Goal: Task Accomplishment & Management: Use online tool/utility

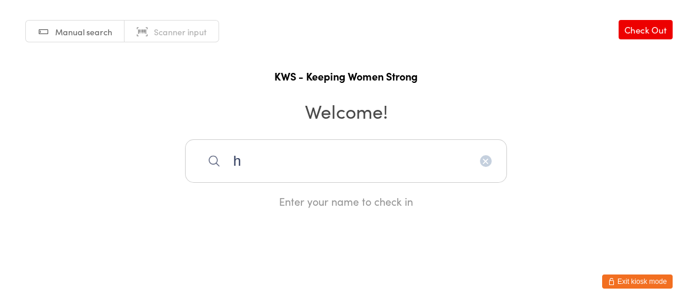
type input "h"
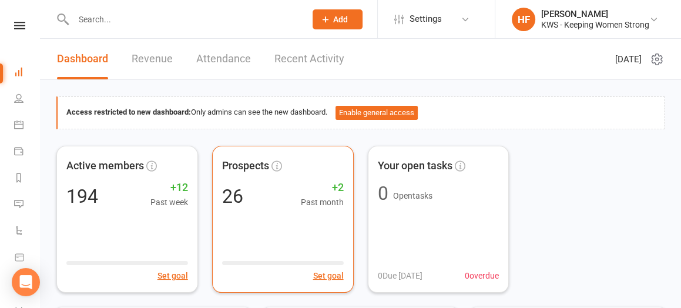
drag, startPoint x: 0, startPoint y: 0, endPoint x: 291, endPoint y: 156, distance: 330.3
click at [291, 156] on div "Prospects" at bounding box center [283, 166] width 122 height 21
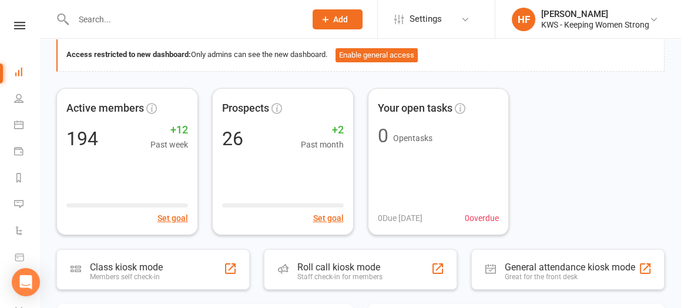
scroll to position [73, 0]
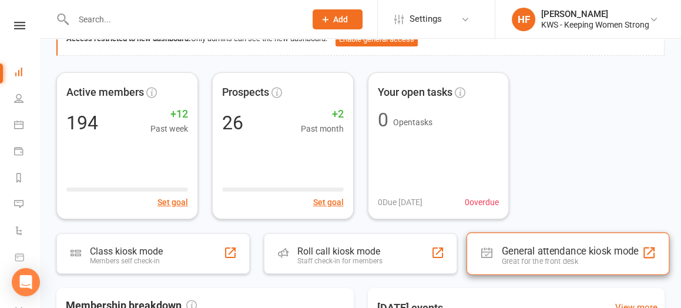
click at [537, 245] on div "General attendance kiosk mode" at bounding box center [570, 251] width 137 height 12
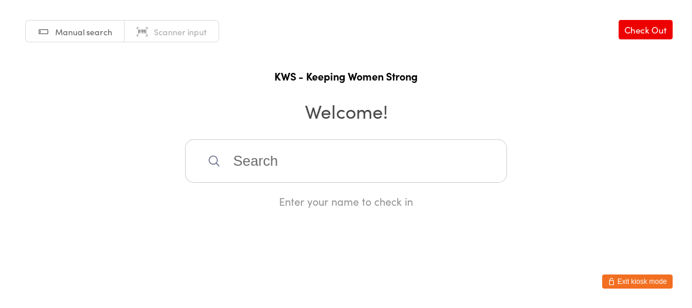
click at [311, 164] on input "search" at bounding box center [346, 160] width 322 height 43
type input "n"
click at [257, 163] on input "search" at bounding box center [346, 160] width 322 height 43
type input "gw"
click at [249, 197] on div "Gwyn Shewan" at bounding box center [346, 199] width 301 height 16
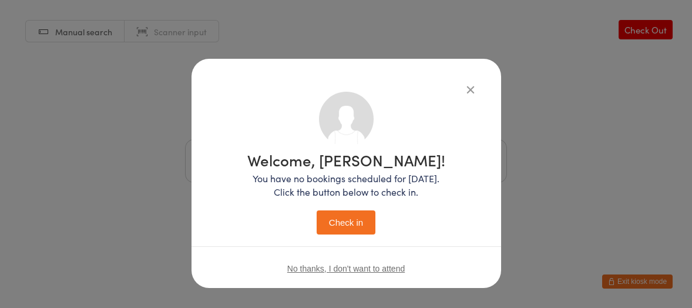
click at [341, 225] on button "Check in" at bounding box center [346, 222] width 59 height 24
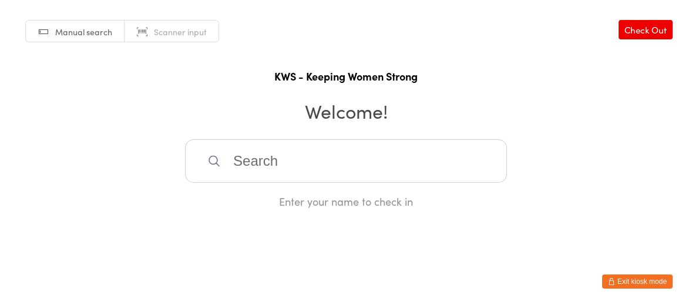
drag, startPoint x: 240, startPoint y: 164, endPoint x: 218, endPoint y: 145, distance: 28.3
click at [237, 159] on input "search" at bounding box center [346, 160] width 322 height 43
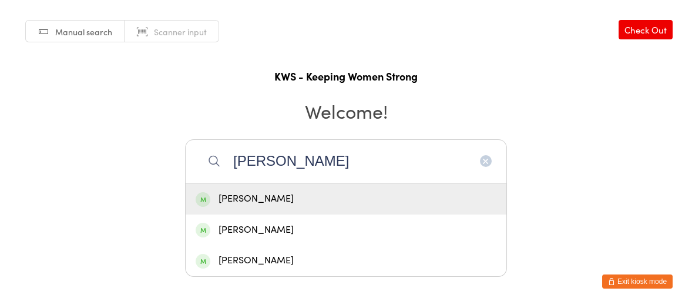
type input "erica mackinn"
click at [261, 200] on div "Erica MacKinnon" at bounding box center [346, 199] width 301 height 16
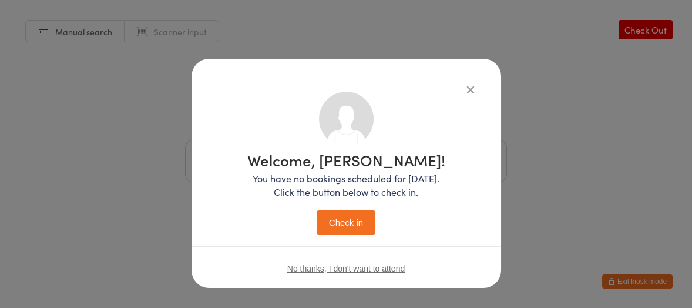
click at [354, 222] on button "Check in" at bounding box center [346, 222] width 59 height 24
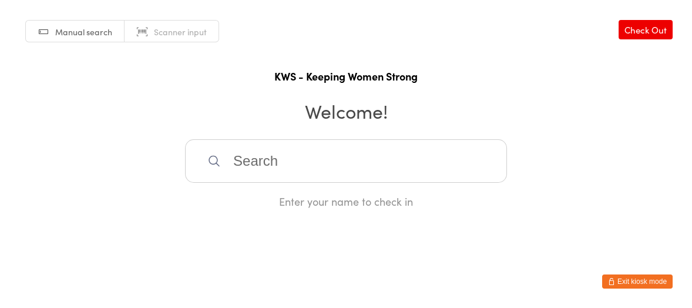
click at [291, 156] on input "search" at bounding box center [346, 160] width 322 height 43
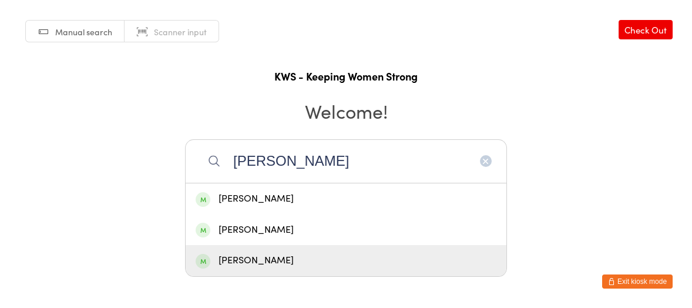
type input "kerr"
click at [267, 254] on div "Kerryl McShane" at bounding box center [346, 261] width 301 height 16
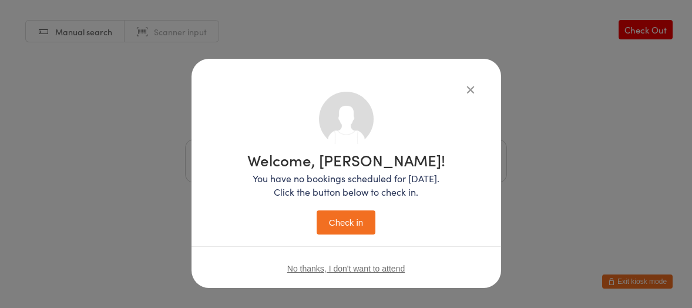
click at [336, 223] on button "Check in" at bounding box center [346, 222] width 59 height 24
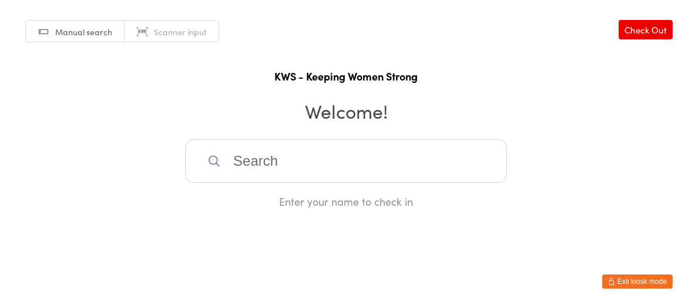
drag, startPoint x: 221, startPoint y: 173, endPoint x: 228, endPoint y: 163, distance: 11.9
click at [227, 163] on input "search" at bounding box center [346, 160] width 322 height 43
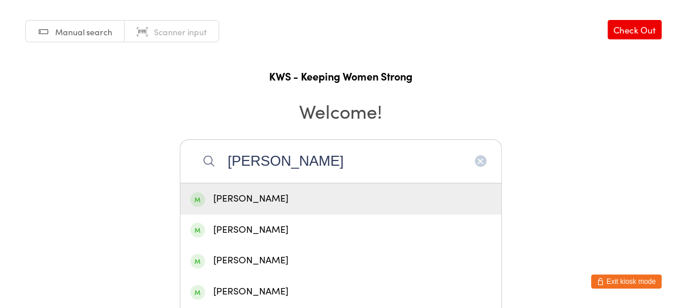
type input "janet"
click at [242, 199] on div "Janet Box" at bounding box center [340, 199] width 301 height 16
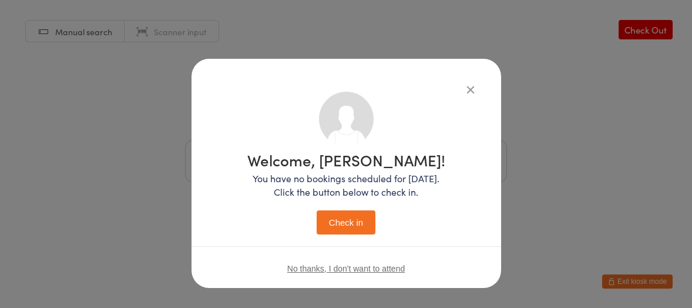
click at [346, 224] on button "Check in" at bounding box center [346, 222] width 59 height 24
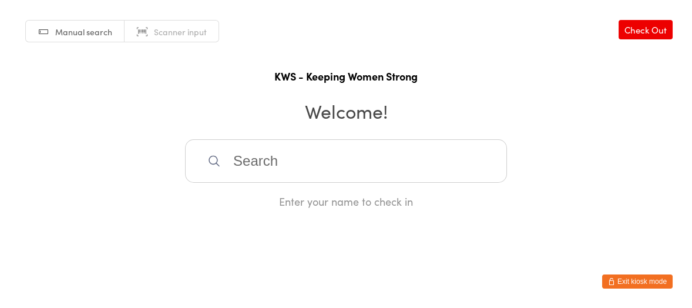
click at [232, 160] on input "search" at bounding box center [346, 160] width 322 height 43
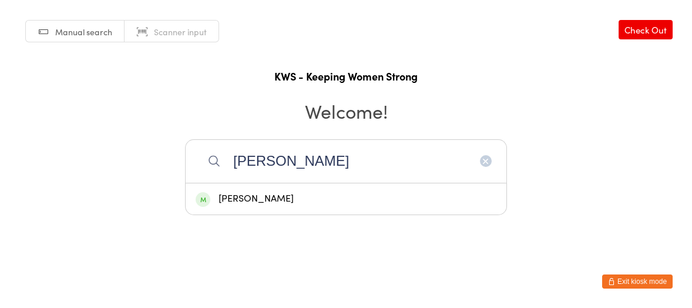
type input "gill"
click at [246, 195] on div "Gill Geer" at bounding box center [346, 199] width 301 height 16
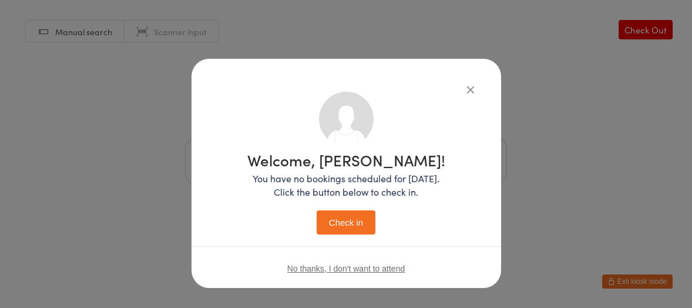
click at [338, 223] on button "Check in" at bounding box center [346, 222] width 59 height 24
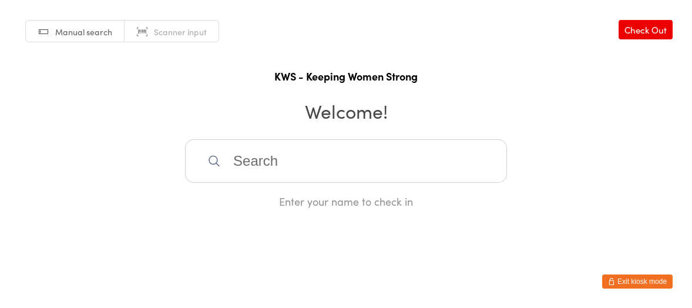
click at [339, 179] on input "search" at bounding box center [346, 160] width 322 height 43
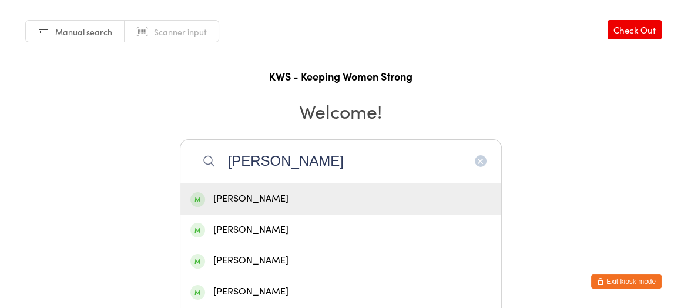
type input "jay"
click at [332, 184] on div "Jay Pandurangan" at bounding box center [340, 198] width 321 height 31
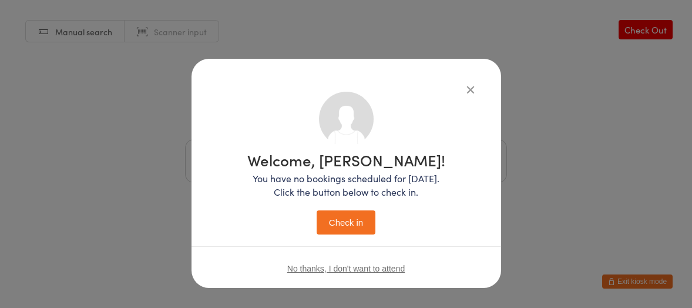
click at [328, 213] on button "Check in" at bounding box center [346, 222] width 59 height 24
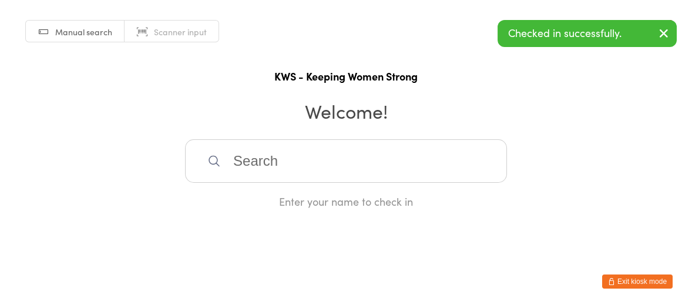
click at [317, 163] on input "search" at bounding box center [346, 160] width 322 height 43
type input "glory"
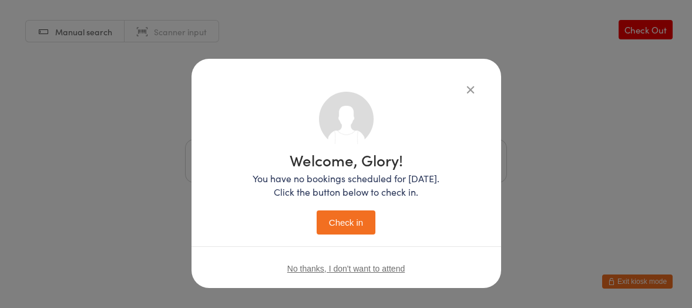
click at [317, 210] on button "Check in" at bounding box center [346, 222] width 59 height 24
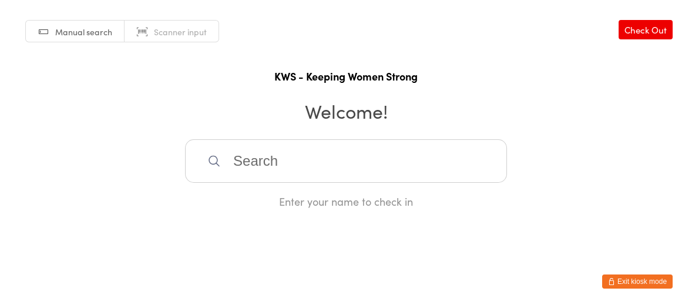
click at [300, 163] on input "search" at bounding box center [346, 160] width 322 height 43
type input "nir"
click at [264, 196] on div "Nirmala Velusamy" at bounding box center [346, 199] width 301 height 16
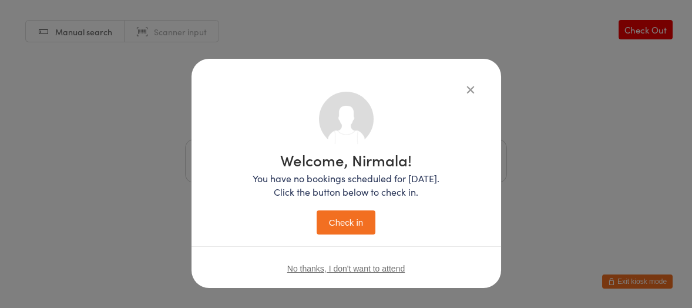
click at [324, 220] on button "Check in" at bounding box center [346, 222] width 59 height 24
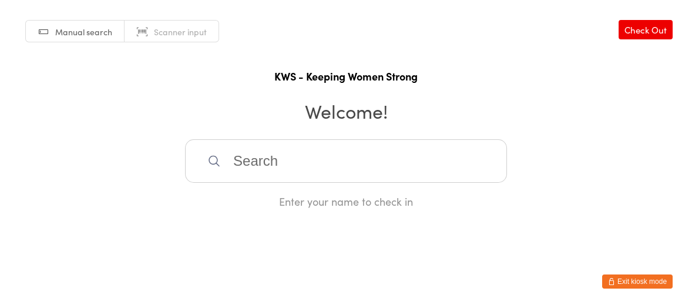
click at [252, 162] on input "search" at bounding box center [346, 160] width 322 height 43
type input "bri"
click at [245, 196] on div "Bridget Collins" at bounding box center [346, 199] width 301 height 16
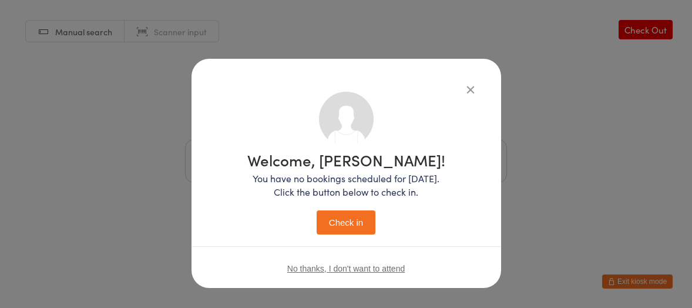
click at [334, 230] on button "Check in" at bounding box center [346, 222] width 59 height 24
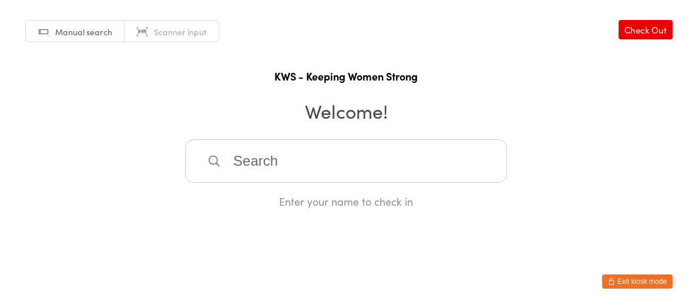
click at [223, 158] on input "search" at bounding box center [346, 160] width 322 height 43
type input "lorr"
drag, startPoint x: 241, startPoint y: 197, endPoint x: 267, endPoint y: 200, distance: 25.9
click at [242, 197] on div "Lorraine McGuire" at bounding box center [346, 199] width 301 height 16
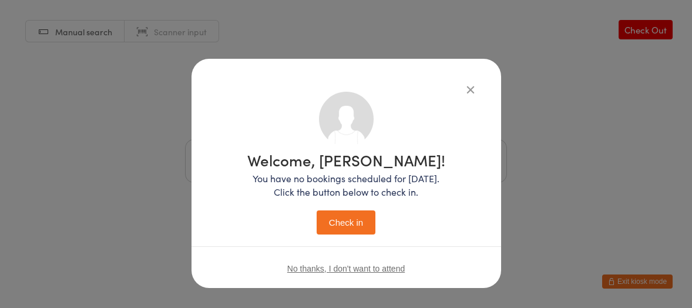
click at [338, 218] on button "Check in" at bounding box center [346, 222] width 59 height 24
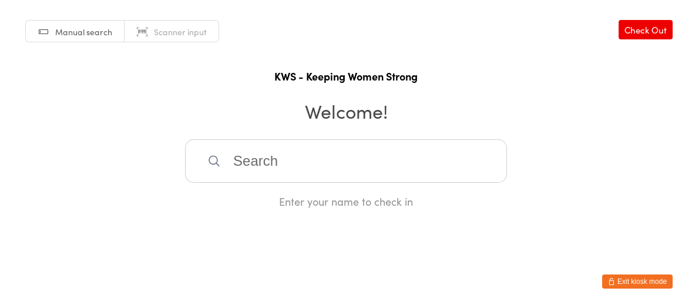
click at [278, 119] on h2 "Welcome!" at bounding box center [346, 110] width 668 height 26
click at [230, 156] on input "search" at bounding box center [346, 160] width 322 height 43
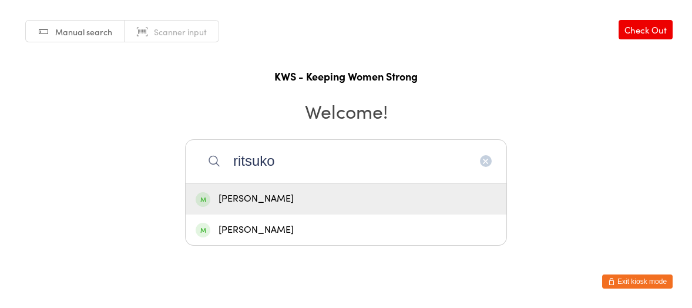
type input "ritsuko"
click at [235, 200] on div "Ritsuko Furukawa" at bounding box center [346, 199] width 301 height 16
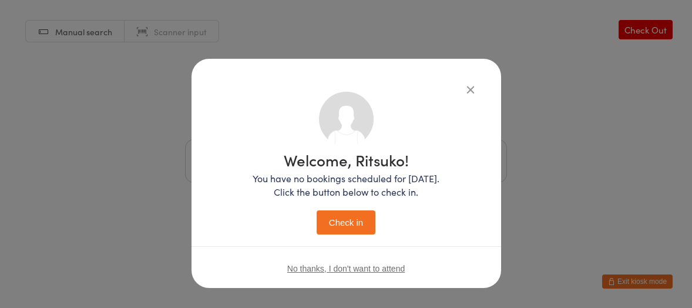
click at [354, 223] on button "Check in" at bounding box center [346, 222] width 59 height 24
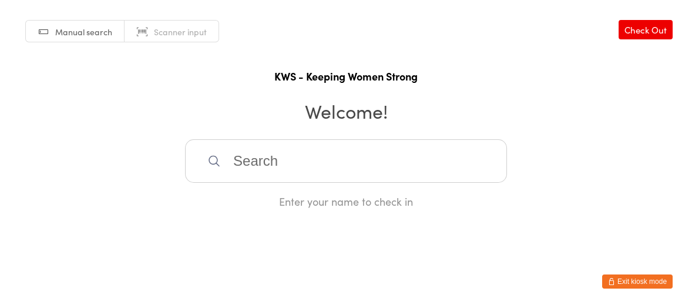
click at [243, 158] on input "search" at bounding box center [346, 160] width 322 height 43
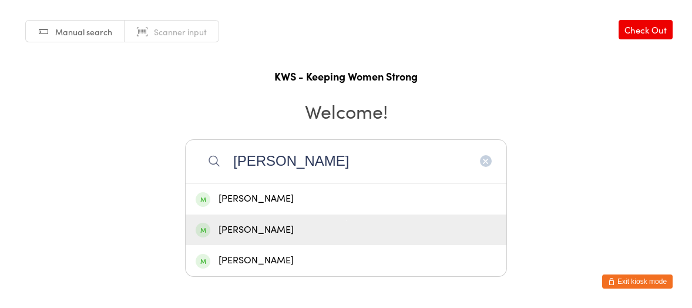
type input "julia"
click at [246, 218] on div "Julia Hancy" at bounding box center [346, 229] width 321 height 31
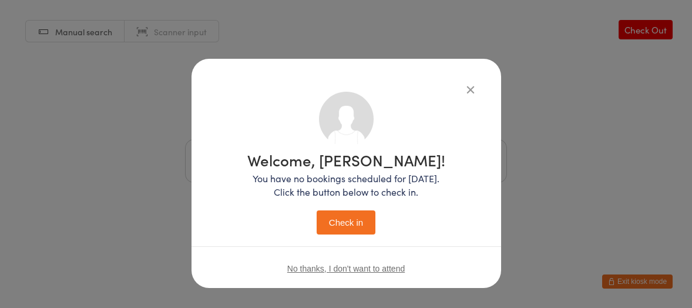
click at [342, 215] on button "Check in" at bounding box center [346, 222] width 59 height 24
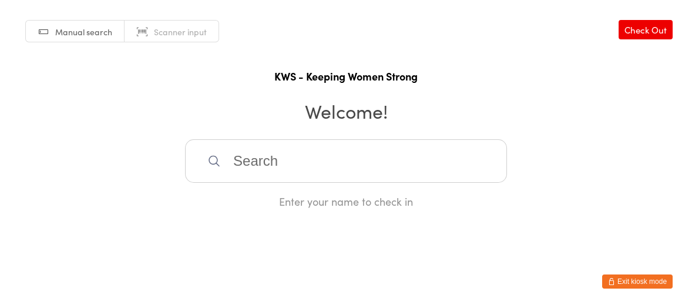
click at [293, 177] on input "search" at bounding box center [346, 160] width 322 height 43
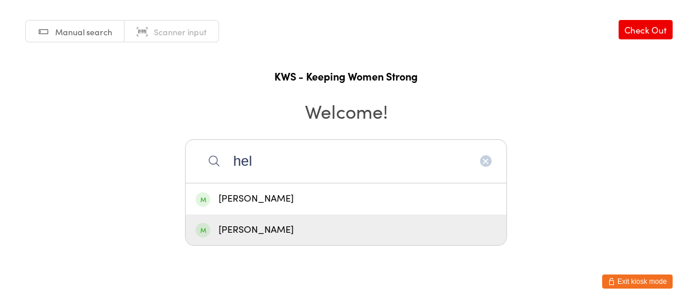
type input "hel"
click at [251, 227] on div "Helen Fisher" at bounding box center [346, 230] width 301 height 16
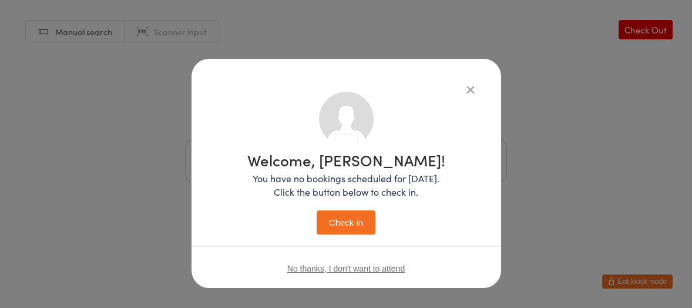
click at [348, 217] on button "Check in" at bounding box center [346, 222] width 59 height 24
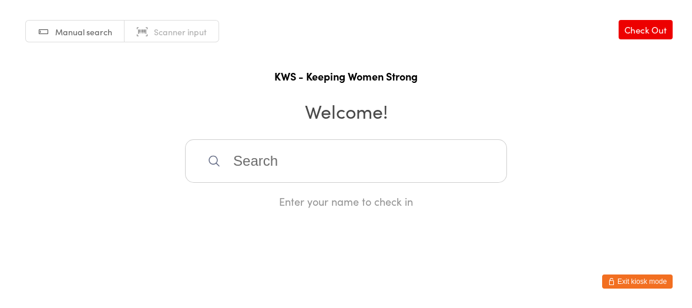
click at [280, 168] on input "search" at bounding box center [346, 160] width 322 height 43
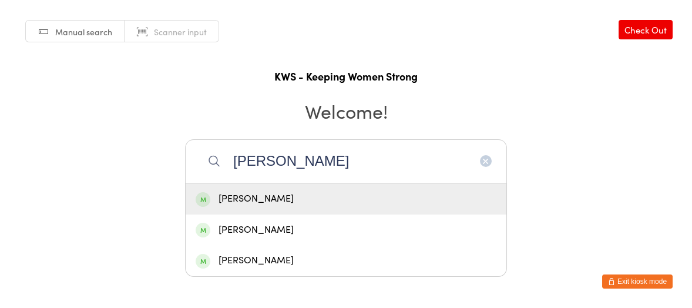
type input "julie"
click at [257, 200] on div "Julie Marshall" at bounding box center [346, 199] width 301 height 16
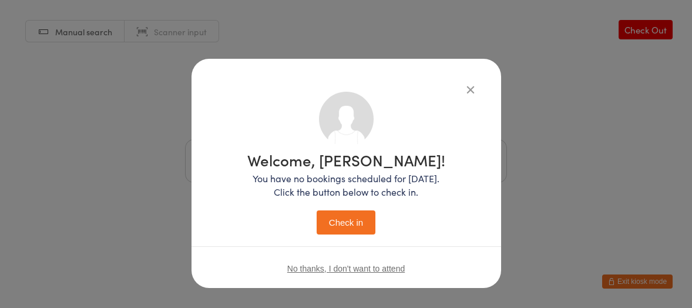
click at [345, 217] on button "Check in" at bounding box center [346, 222] width 59 height 24
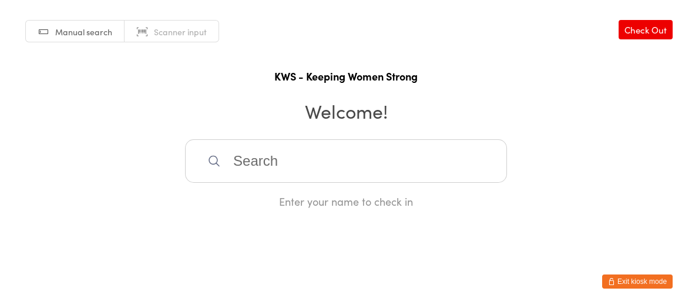
click at [244, 147] on input "search" at bounding box center [346, 160] width 322 height 43
click at [244, 154] on input "search" at bounding box center [346, 160] width 322 height 43
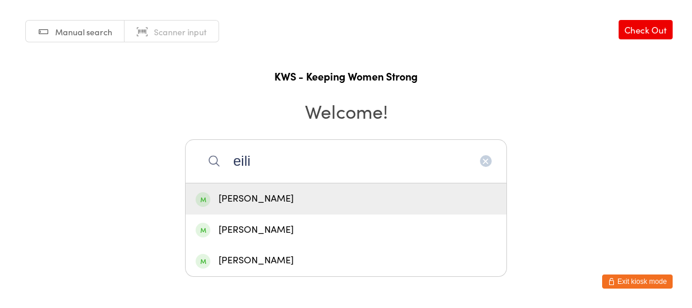
type input "eili"
click at [246, 200] on div "Eilis Murphy" at bounding box center [346, 199] width 301 height 16
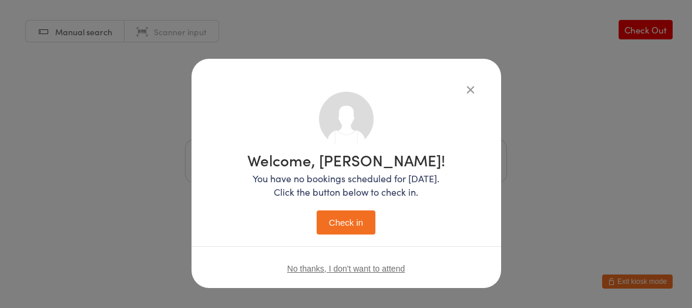
click at [352, 223] on button "Check in" at bounding box center [346, 222] width 59 height 24
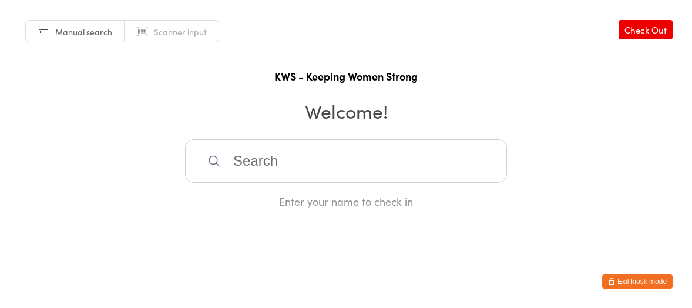
click at [228, 162] on input "search" at bounding box center [346, 160] width 322 height 43
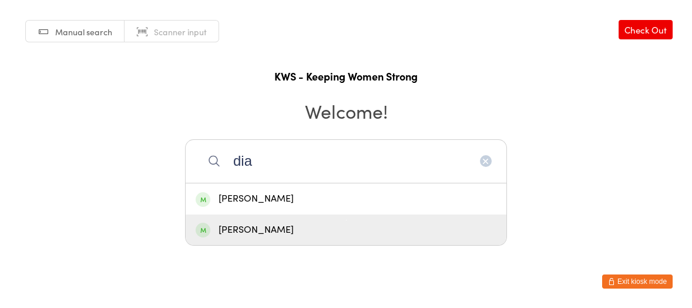
type input "dia"
click at [266, 231] on div "Diane Williams" at bounding box center [346, 230] width 301 height 16
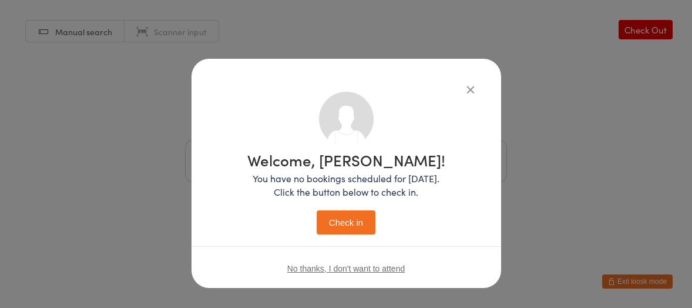
click at [338, 216] on button "Check in" at bounding box center [346, 222] width 59 height 24
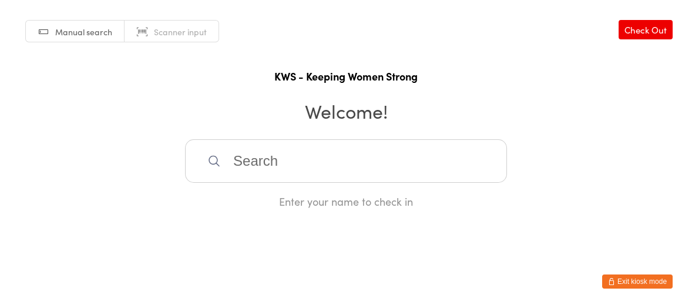
click at [218, 157] on icon at bounding box center [214, 161] width 14 height 14
click at [221, 156] on input "search" at bounding box center [346, 160] width 322 height 43
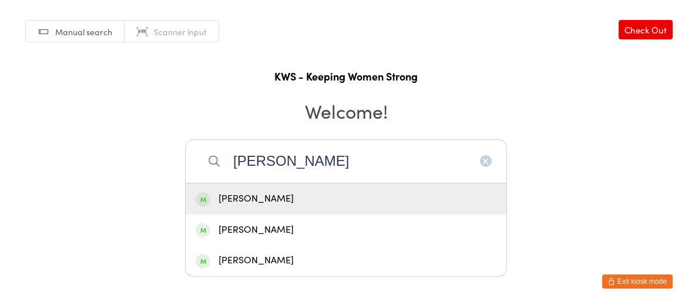
type input "Faye"
click at [238, 198] on div "Faye Thurley" at bounding box center [346, 199] width 301 height 16
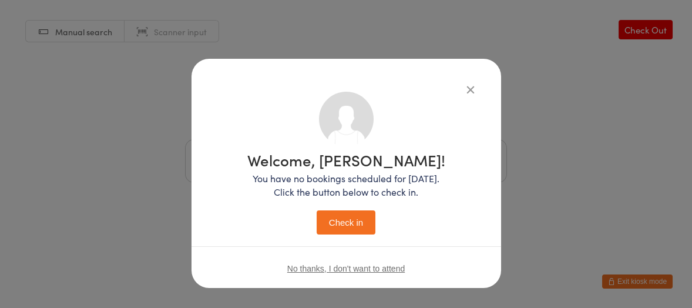
click at [344, 223] on button "Check in" at bounding box center [346, 222] width 59 height 24
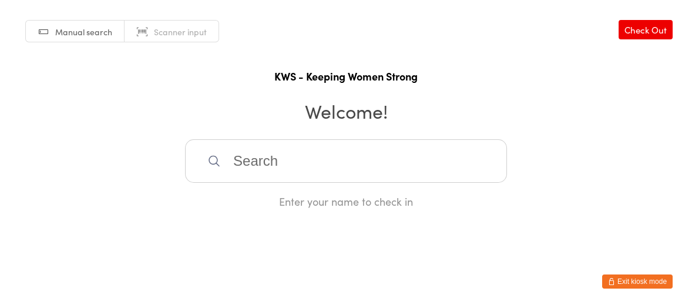
click at [329, 154] on input "search" at bounding box center [346, 160] width 322 height 43
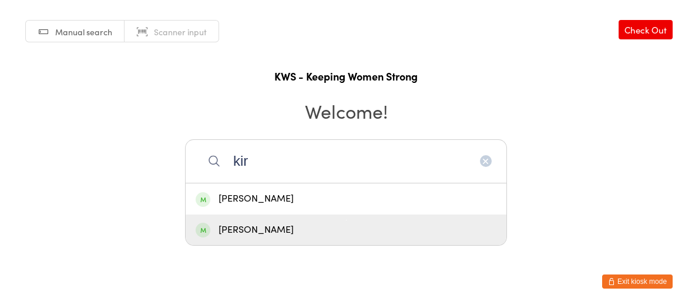
type input "kir"
click at [233, 227] on div "Kirsty Moynihan" at bounding box center [346, 230] width 301 height 16
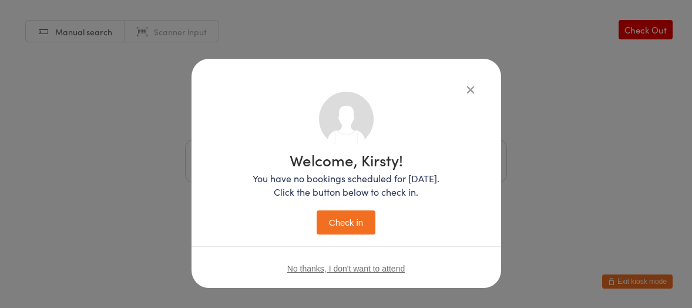
click at [338, 226] on button "Check in" at bounding box center [346, 222] width 59 height 24
